Goal: Find specific page/section: Find specific page/section

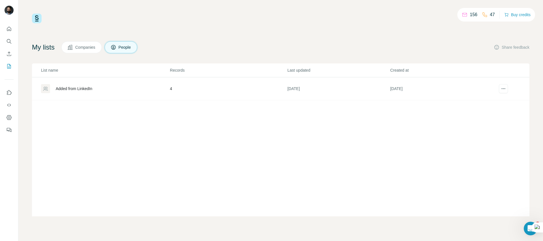
click at [246, 87] on td "4" at bounding box center [228, 88] width 117 height 23
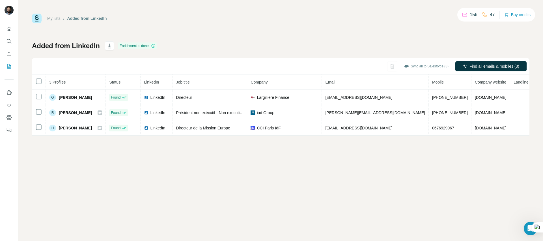
click at [325, 160] on div "My lists / Added from LinkedIn 156 47 Buy credits Added from LinkedIn Enrichmen…" at bounding box center [280, 120] width 525 height 241
